Goal: Register for event/course

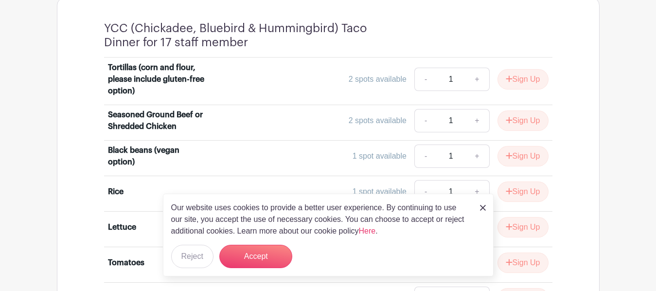
scroll to position [566, 0]
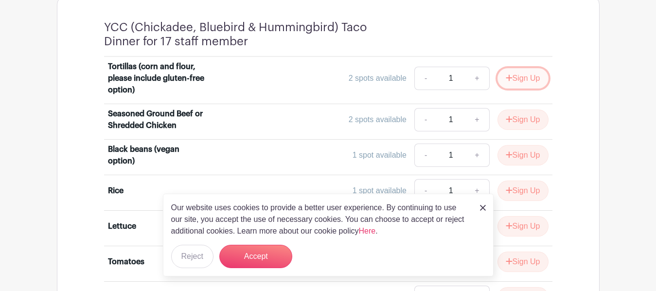
click at [526, 78] on button "Sign Up" at bounding box center [522, 78] width 51 height 20
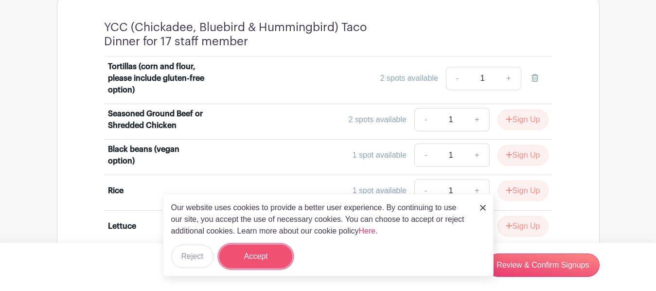
click at [252, 260] on button "Accept" at bounding box center [255, 256] width 73 height 23
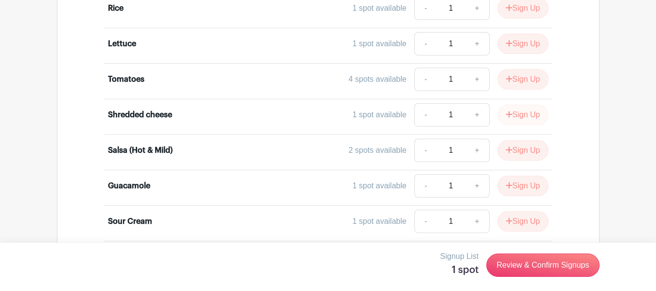
scroll to position [747, 0]
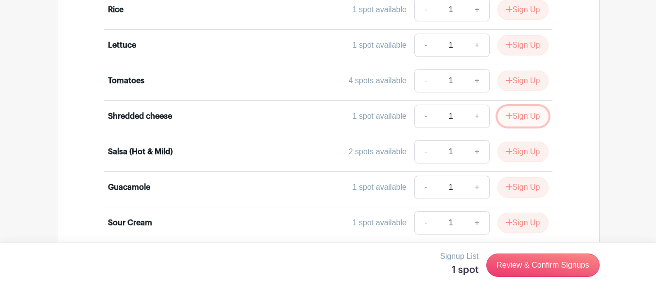
click at [525, 122] on button "Sign Up" at bounding box center [522, 116] width 51 height 20
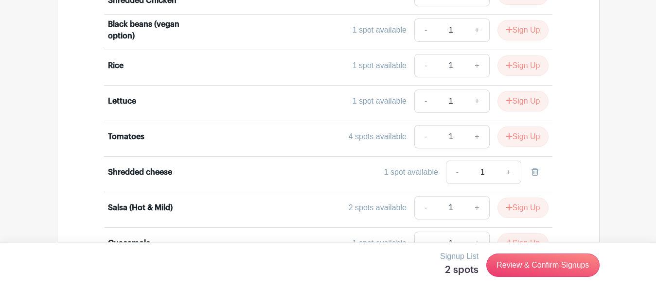
scroll to position [700, 0]
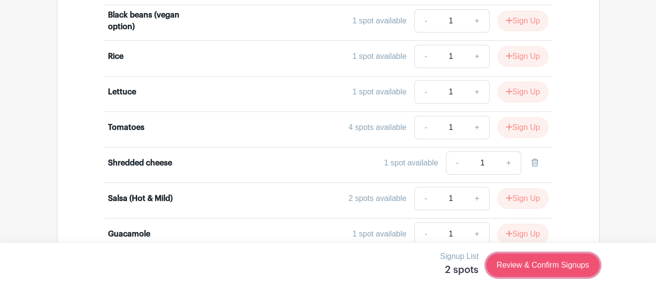
click at [558, 266] on link "Review & Confirm Signups" at bounding box center [542, 264] width 113 height 23
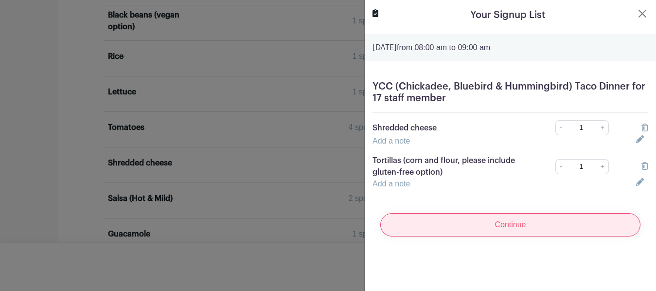
click at [561, 225] on input "Continue" at bounding box center [510, 224] width 260 height 23
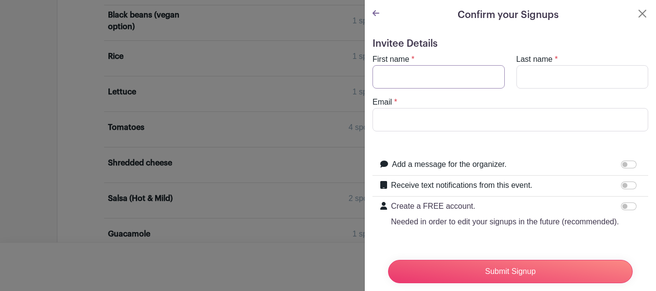
click at [398, 70] on input "First name" at bounding box center [438, 76] width 132 height 23
type input "[PERSON_NAME]"
type input "[PERSON_NAME][EMAIL_ADDRESS][DOMAIN_NAME]"
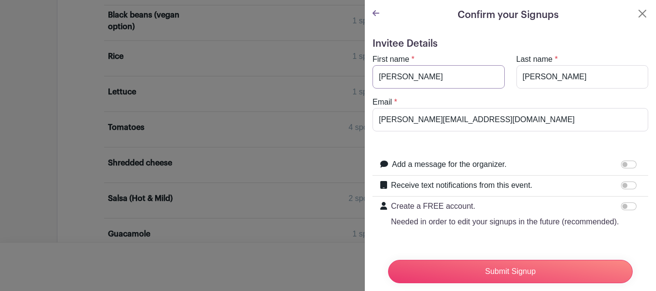
scroll to position [18, 0]
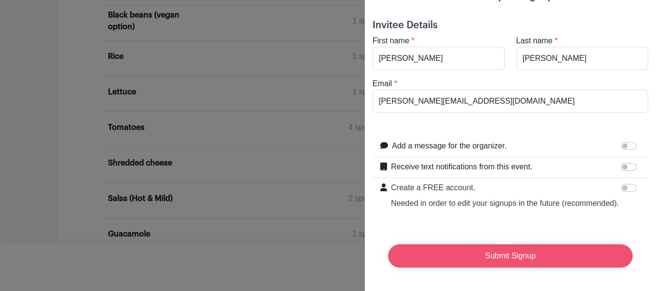
click at [557, 258] on input "Submit Signup" at bounding box center [510, 255] width 245 height 23
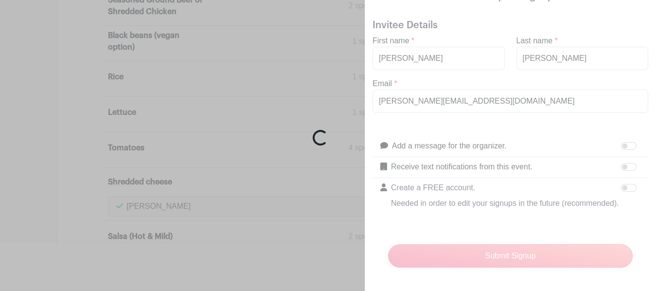
scroll to position [720, 0]
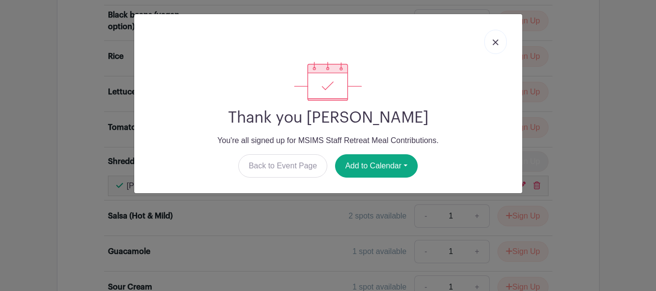
click at [496, 44] on img at bounding box center [495, 42] width 6 height 6
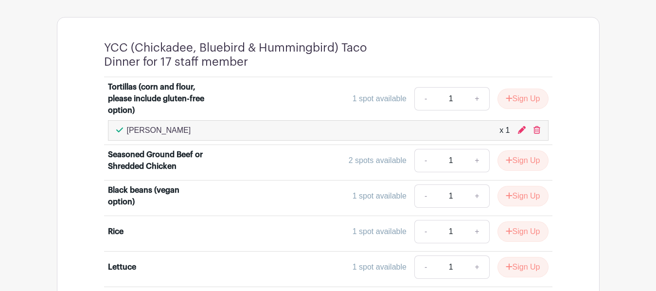
scroll to position [544, 0]
